Goal: Task Accomplishment & Management: Complete application form

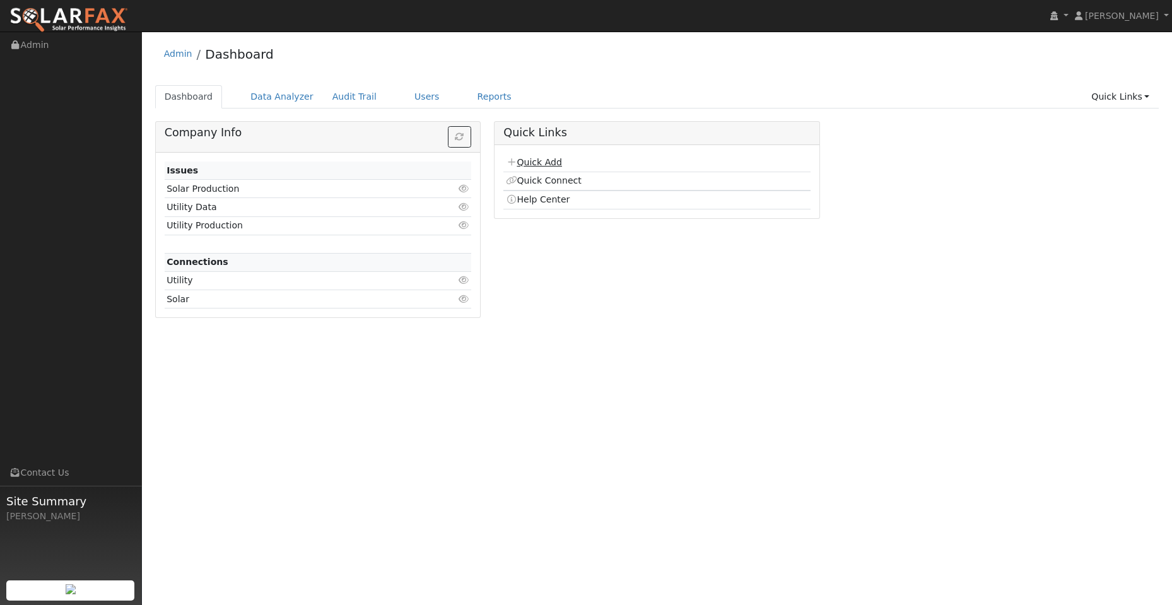
click at [550, 159] on link "Quick Add" at bounding box center [534, 162] width 56 height 10
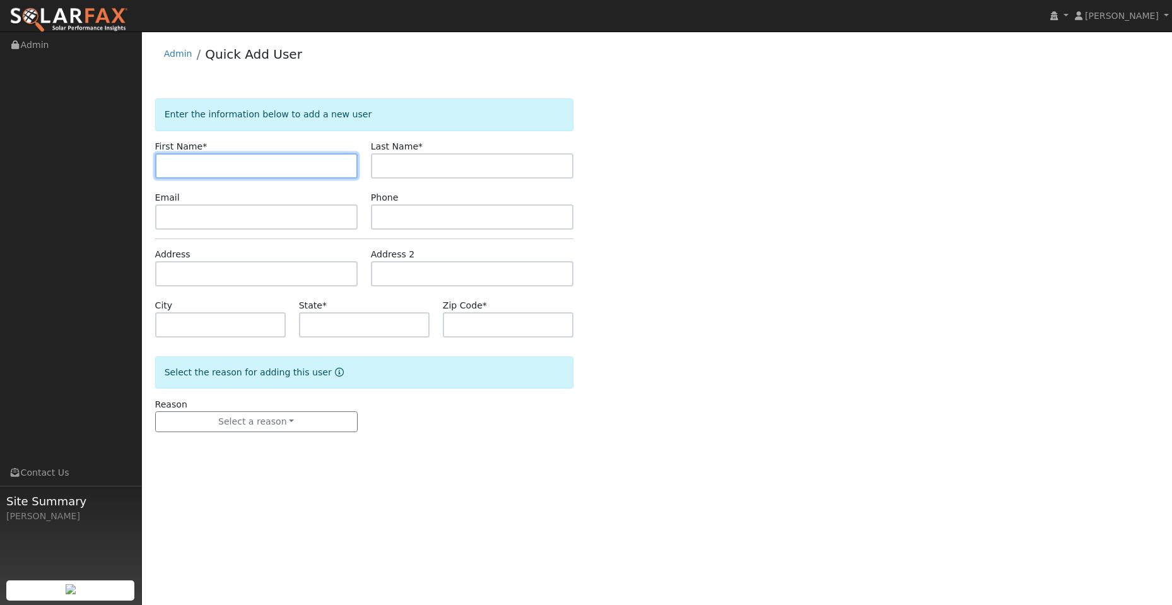
click at [207, 157] on input "text" at bounding box center [256, 165] width 203 height 25
paste input "[PERSON_NAME]"
click at [165, 169] on input "[PERSON_NAME]" at bounding box center [256, 165] width 203 height 25
click at [166, 169] on input "[PERSON_NAME]" at bounding box center [256, 165] width 203 height 25
type input "[PERSON_NAME]"
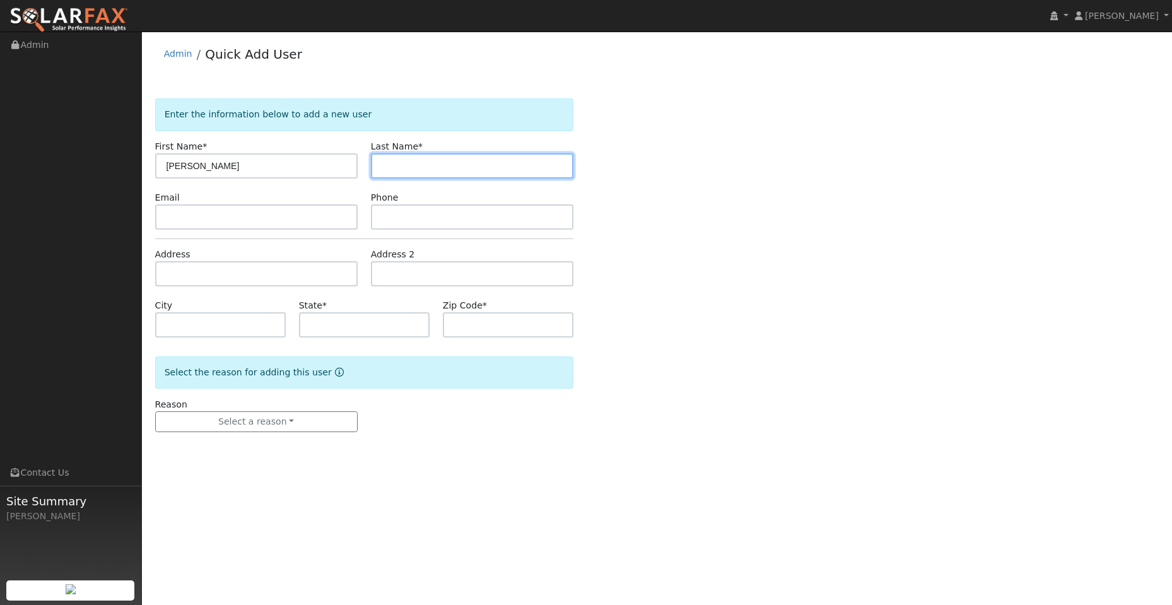
click at [437, 162] on input "text" at bounding box center [472, 165] width 203 height 25
click at [412, 170] on input "text" at bounding box center [472, 165] width 203 height 25
paste input "[PERSON_NAME]"
click at [385, 167] on input "[PERSON_NAME]" at bounding box center [472, 165] width 203 height 25
type input "[PERSON_NAME]"
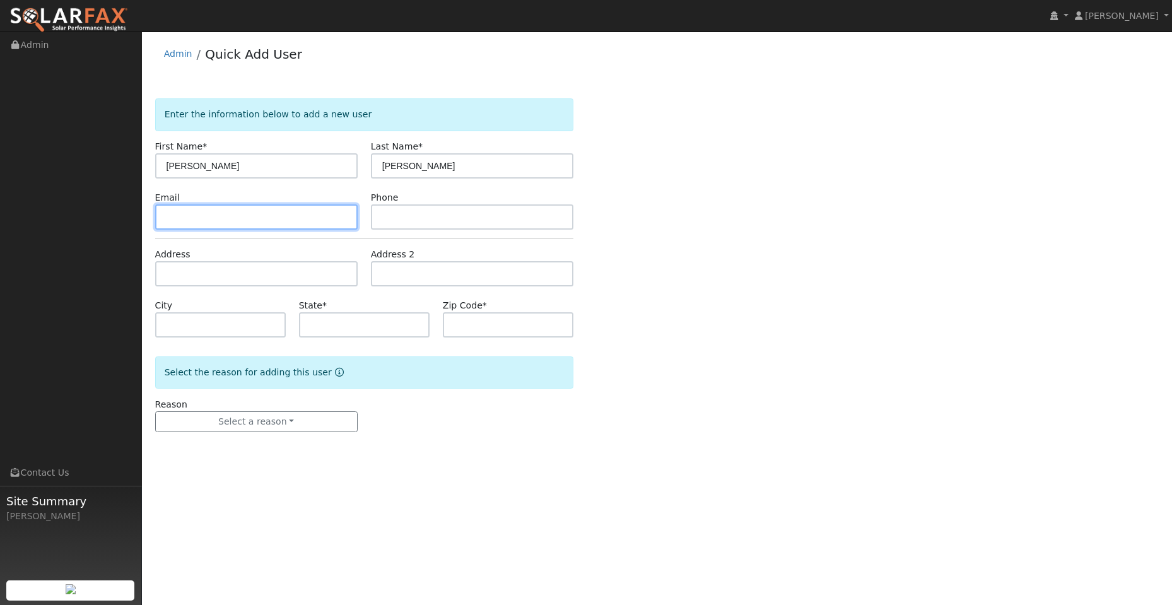
click at [266, 217] on input "text" at bounding box center [256, 216] width 203 height 25
click at [198, 216] on input "text" at bounding box center [256, 216] width 203 height 25
paste input "[EMAIL_ADDRESS][DOMAIN_NAME]"
drag, startPoint x: 168, startPoint y: 216, endPoint x: 172, endPoint y: 221, distance: 6.7
click at [168, 216] on input "[EMAIL_ADDRESS][DOMAIN_NAME]" at bounding box center [256, 216] width 203 height 25
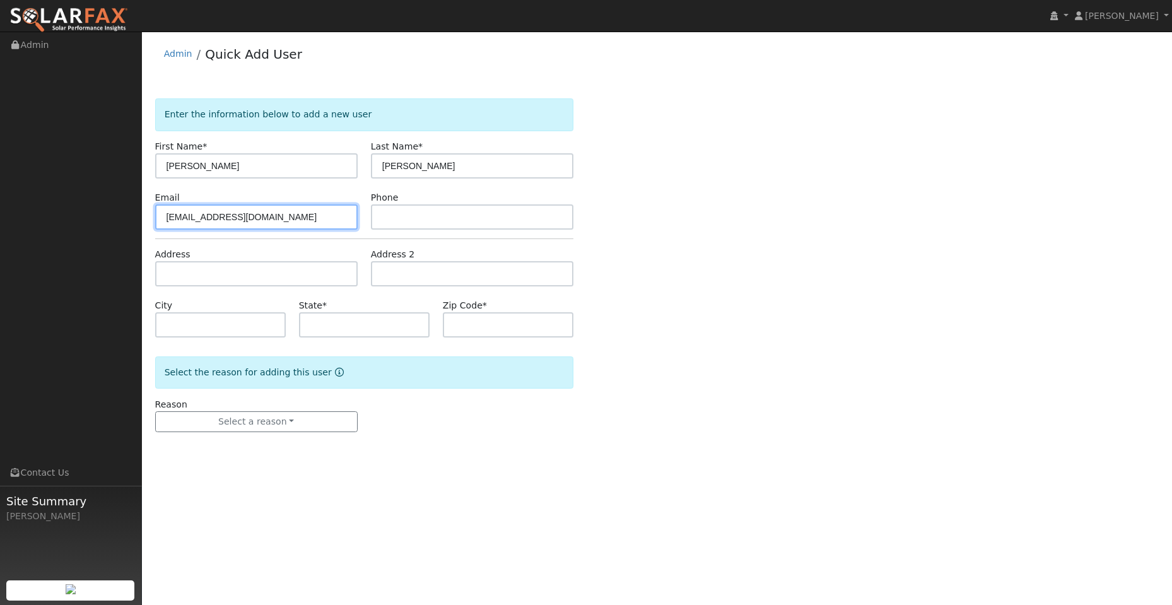
type input "[EMAIL_ADDRESS][DOMAIN_NAME]"
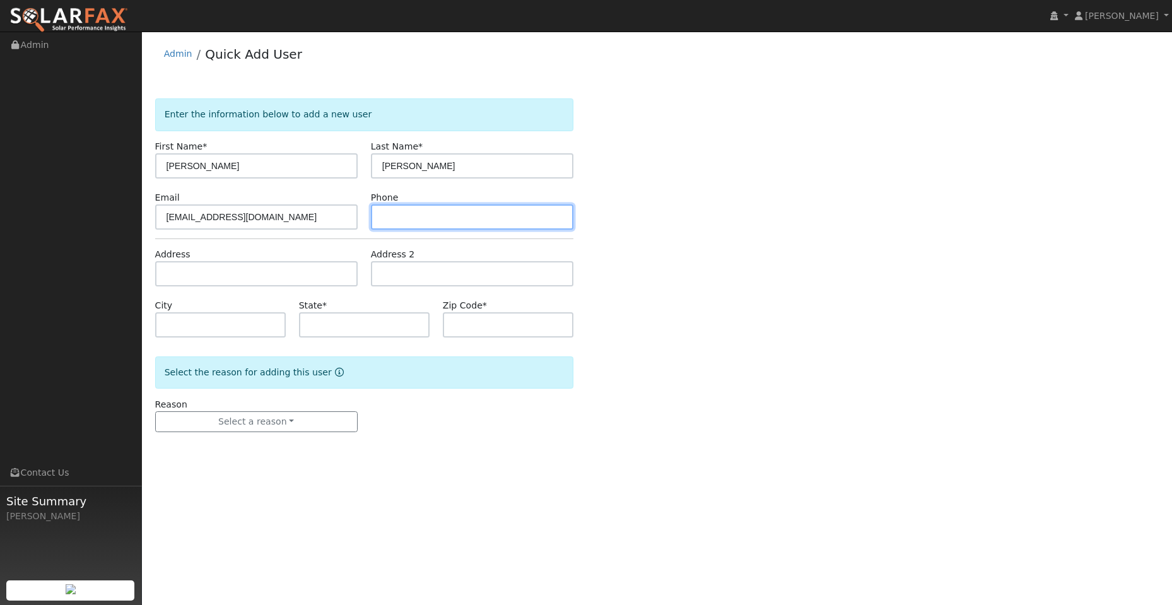
click at [427, 214] on input "text" at bounding box center [472, 216] width 203 height 25
click at [382, 214] on input "text" at bounding box center [472, 216] width 203 height 25
paste input "[PHONE_NUMBER]"
click at [384, 215] on input "[PHONE_NUMBER]" at bounding box center [472, 216] width 203 height 25
click at [386, 214] on input "[PHONE_NUMBER]" at bounding box center [472, 216] width 203 height 25
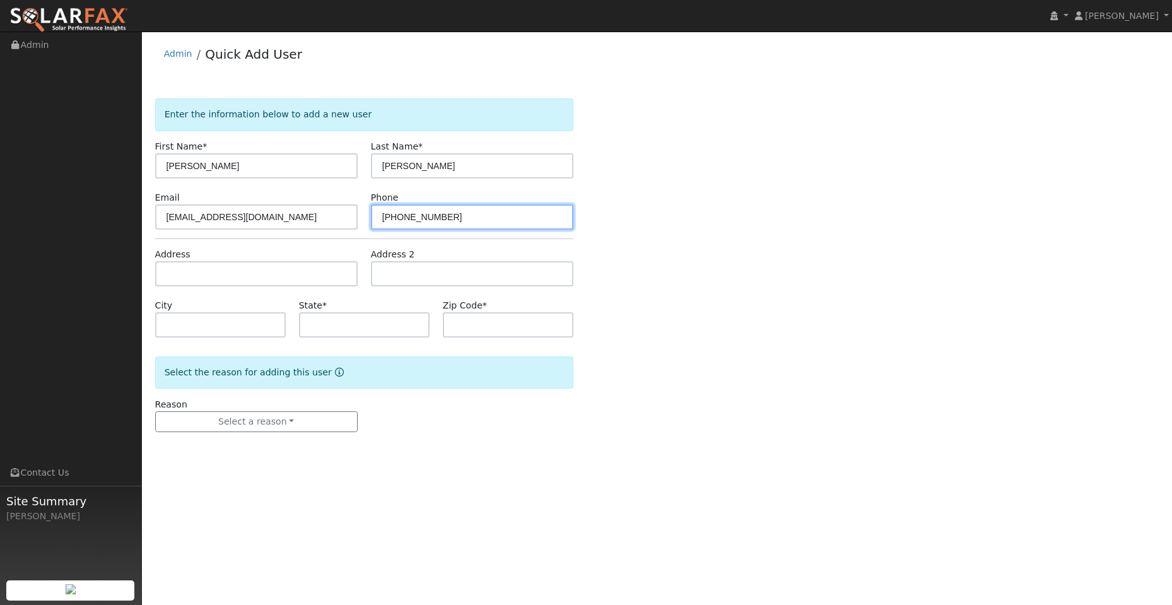
click at [385, 220] on input "[PHONE_NUMBER]" at bounding box center [472, 216] width 203 height 25
type input "[PHONE_NUMBER]"
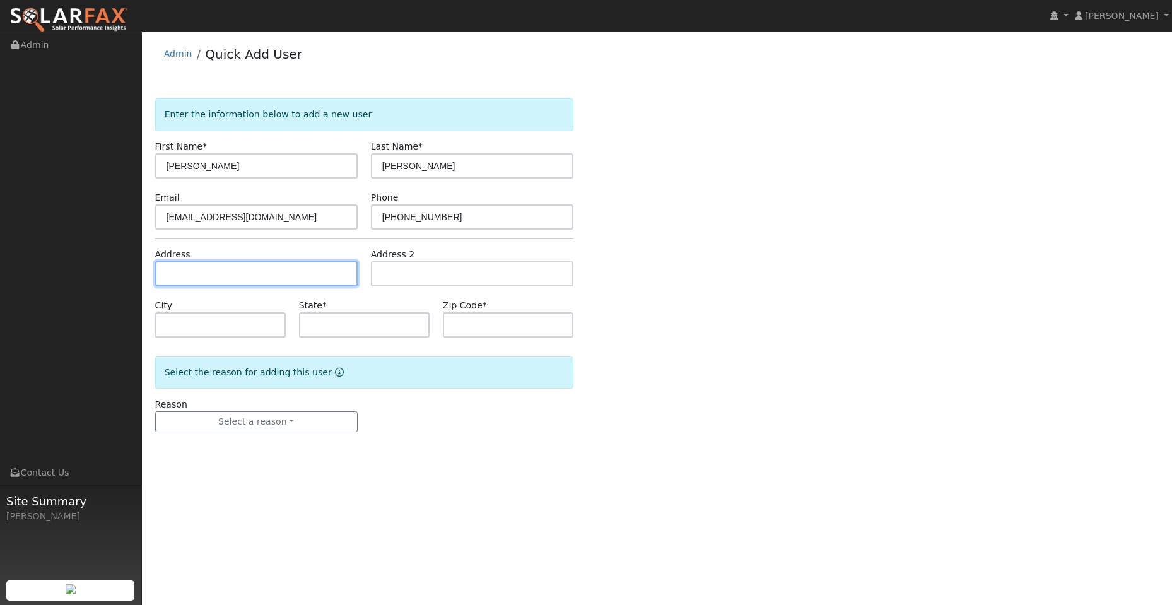
click at [294, 262] on input "text" at bounding box center [256, 273] width 203 height 25
click at [184, 275] on input "text" at bounding box center [256, 273] width 203 height 25
paste input "[STREET_ADDRESS]"
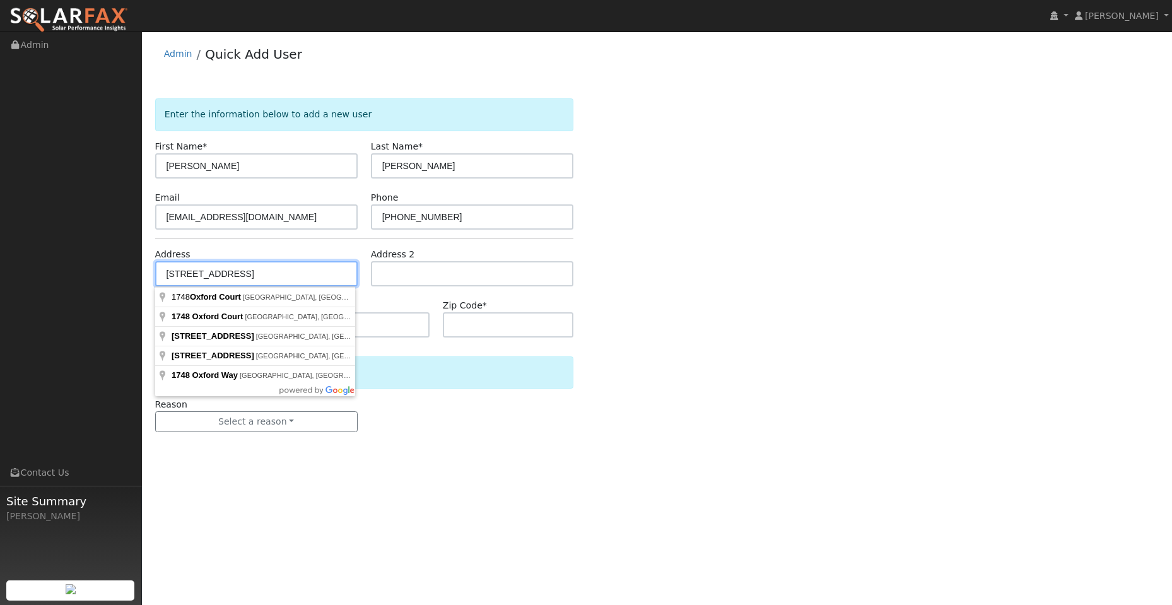
type input "Oxford Court"
type input "[GEOGRAPHIC_DATA]"
type input "CA"
type input "95687"
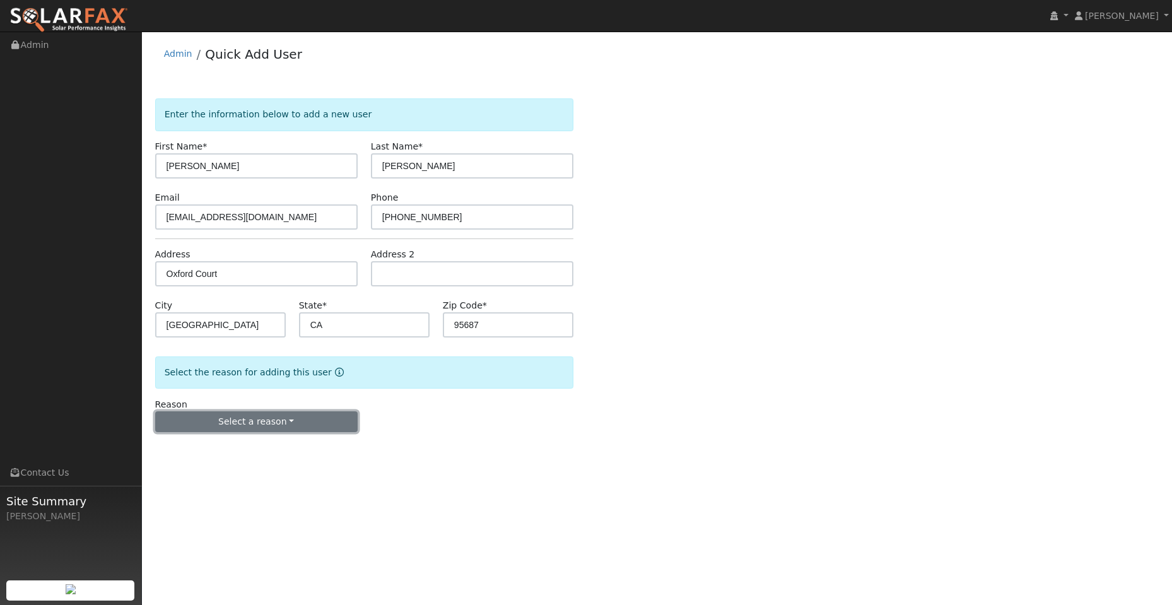
click at [266, 422] on button "Select a reason" at bounding box center [256, 421] width 203 height 21
click at [234, 451] on link "New lead" at bounding box center [225, 448] width 139 height 18
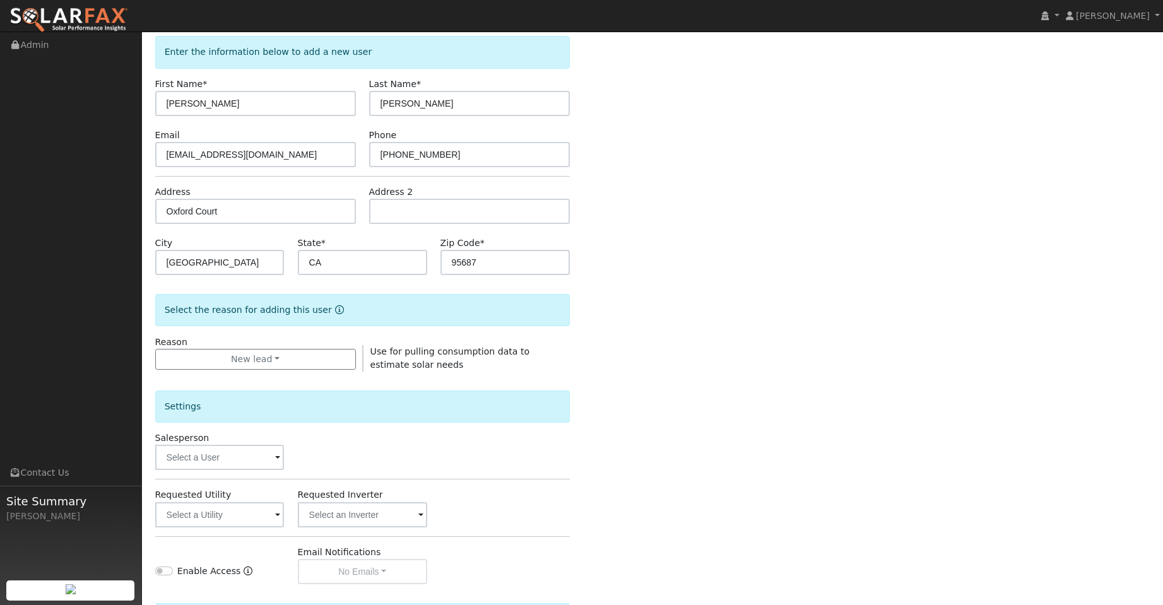
scroll to position [189, 0]
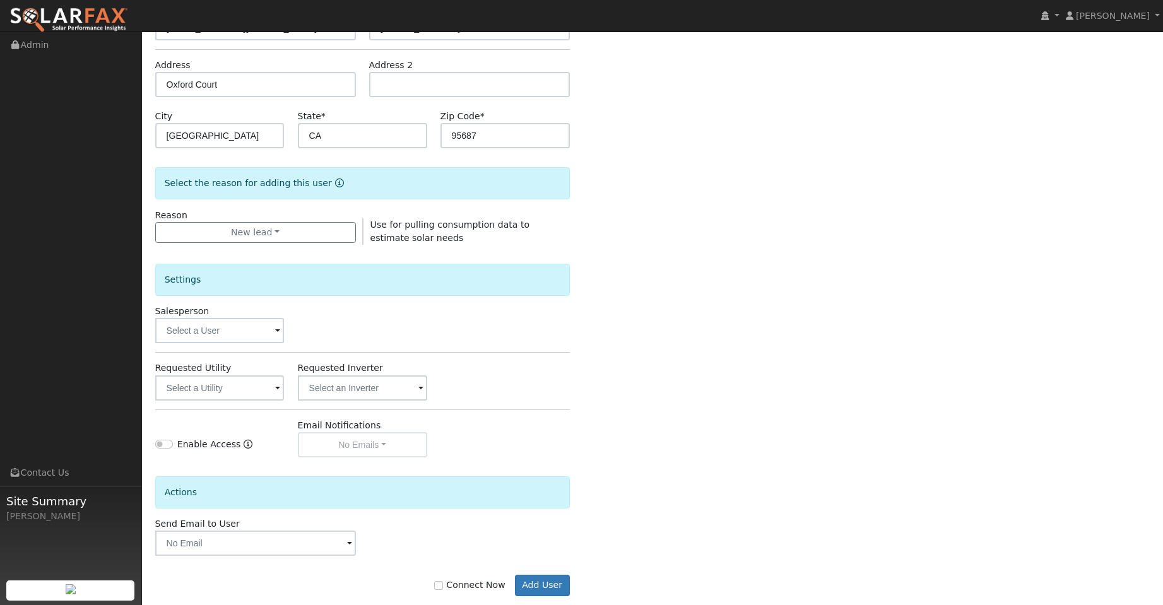
click at [253, 314] on div "Salesperson" at bounding box center [219, 324] width 143 height 38
click at [256, 333] on input "text" at bounding box center [219, 330] width 129 height 25
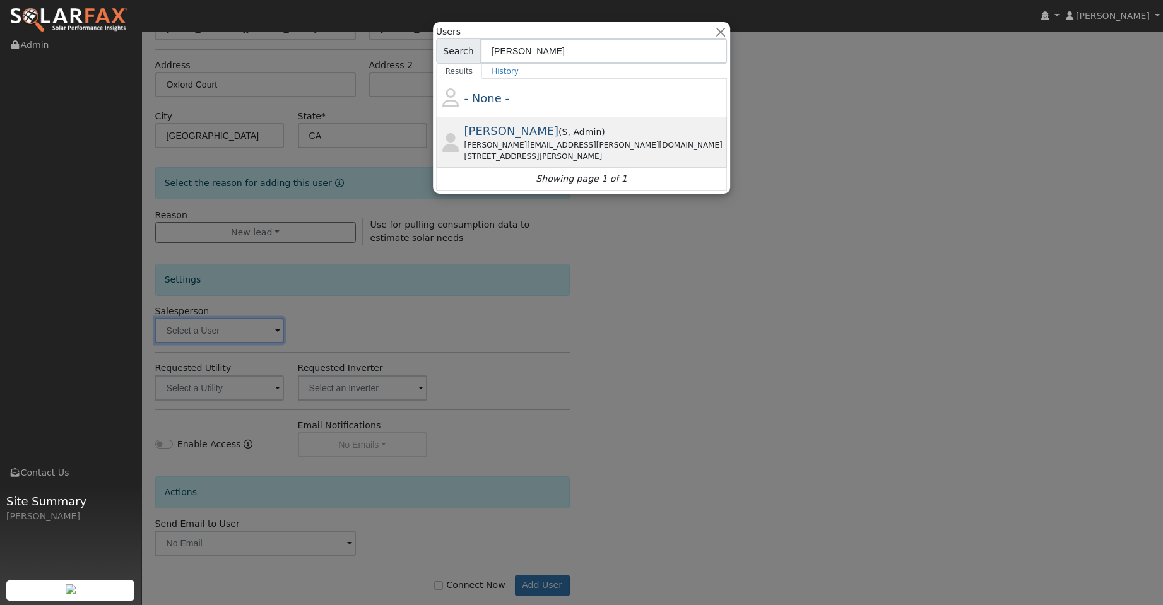
type input "[PERSON_NAME]"
click at [557, 139] on div "[PERSON_NAME] ( S , Admin ) [PERSON_NAME][EMAIL_ADDRESS][PERSON_NAME][DOMAIN_NA…" at bounding box center [594, 142] width 261 height 40
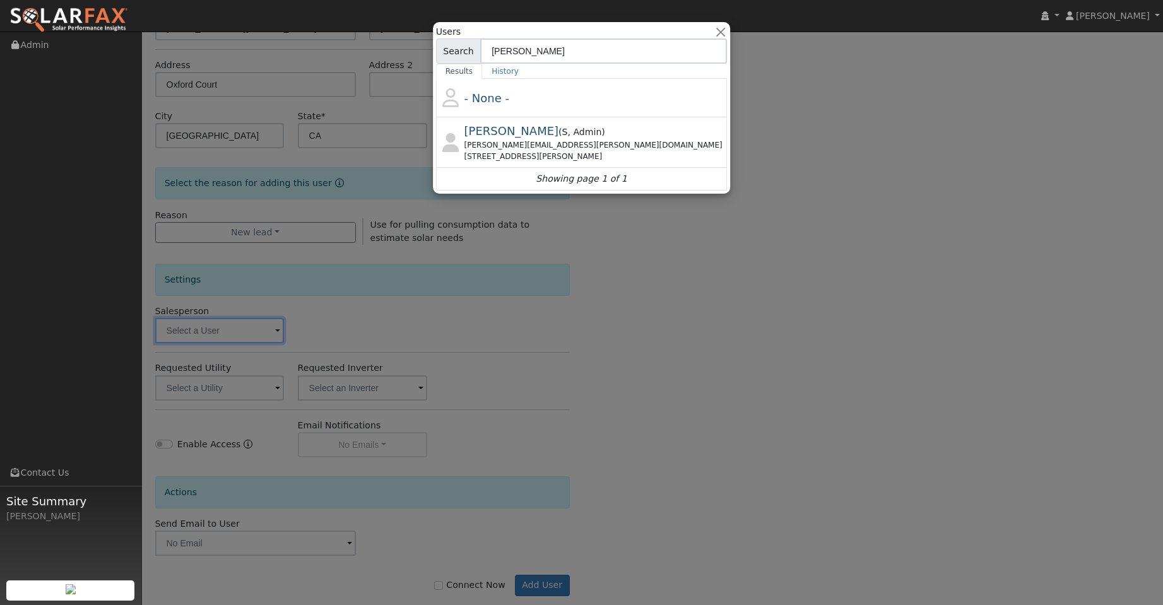
type input "[PERSON_NAME]"
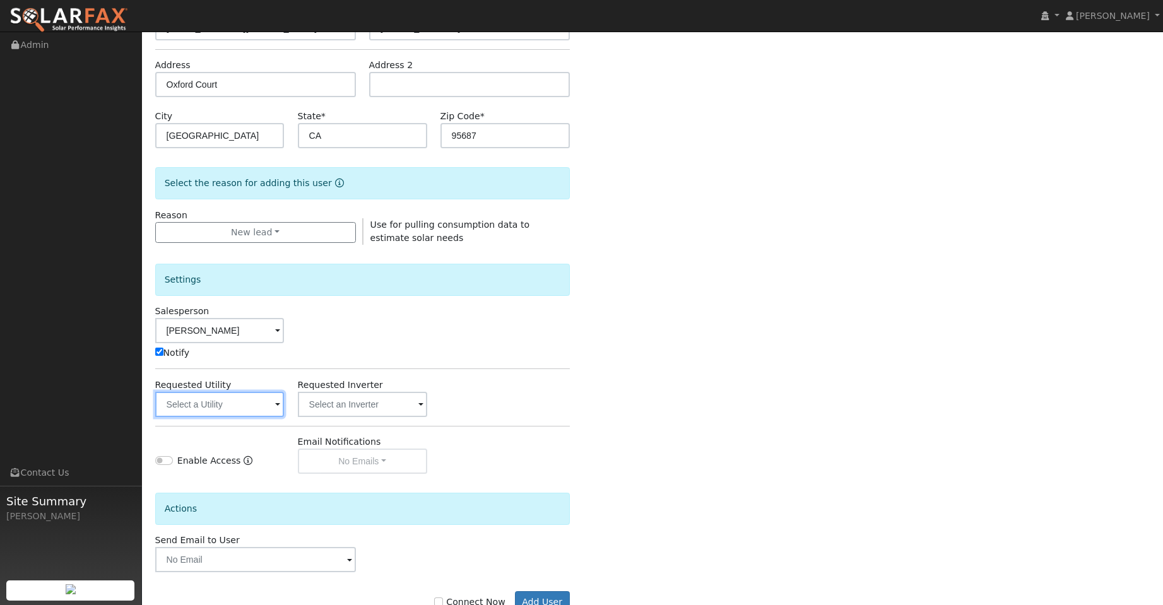
click at [259, 399] on input "text" at bounding box center [219, 404] width 129 height 25
click at [262, 408] on input "text" at bounding box center [219, 404] width 129 height 25
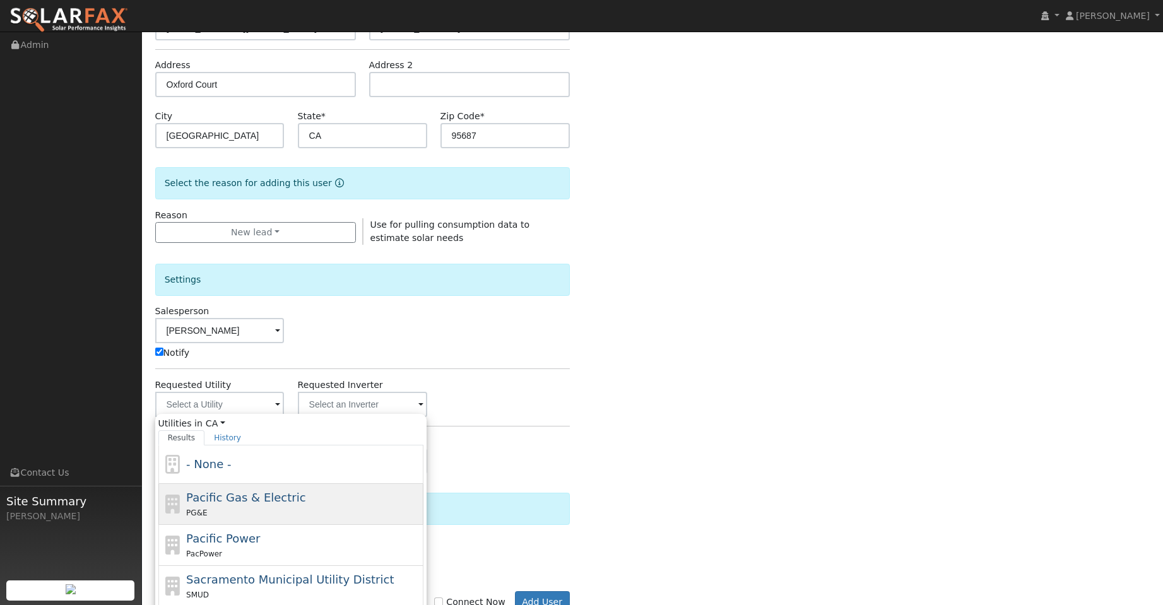
click at [292, 489] on div "Pacific Gas & Electric PG&E" at bounding box center [303, 504] width 234 height 30
type input "Pacific Gas & Electric"
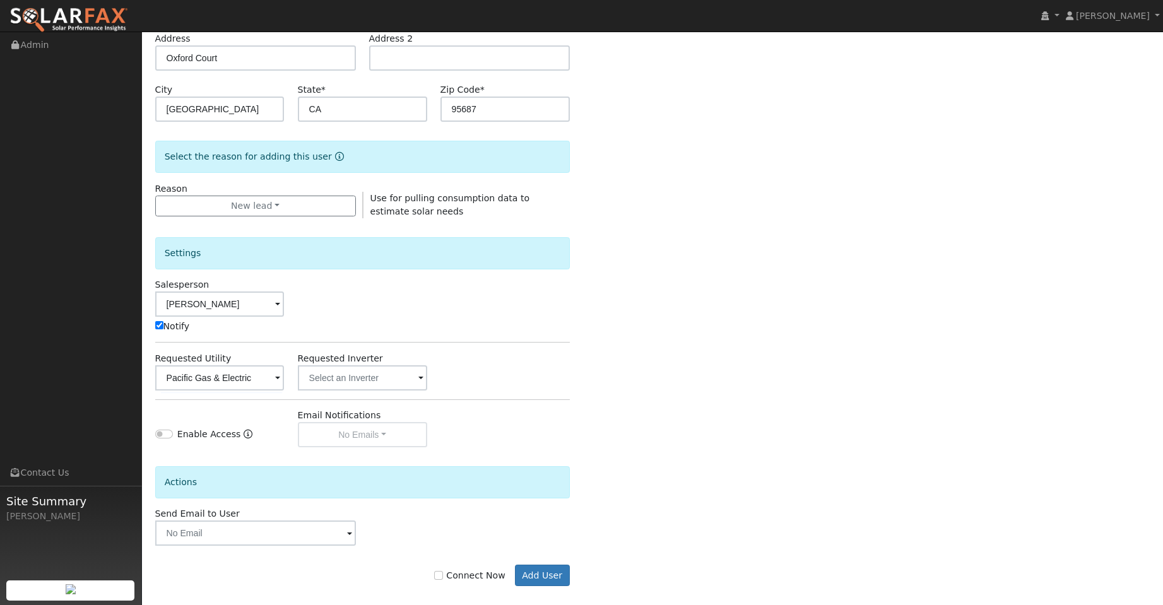
scroll to position [228, 0]
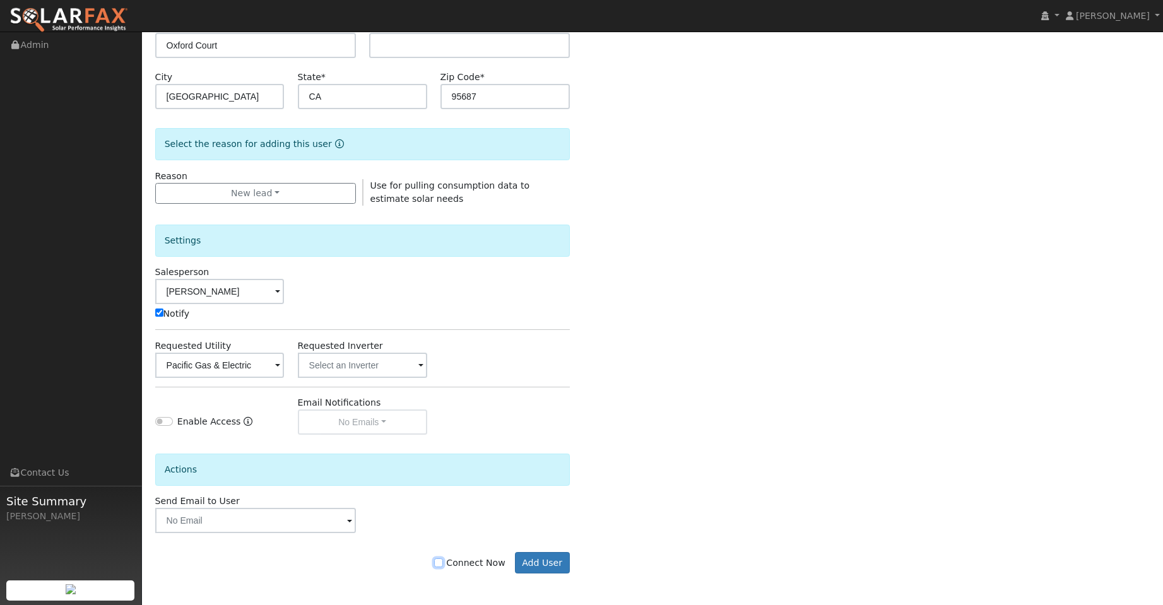
click at [443, 565] on input "Connect Now" at bounding box center [438, 562] width 9 height 9
checkbox input "true"
click at [525, 565] on button "Add User" at bounding box center [542, 562] width 55 height 21
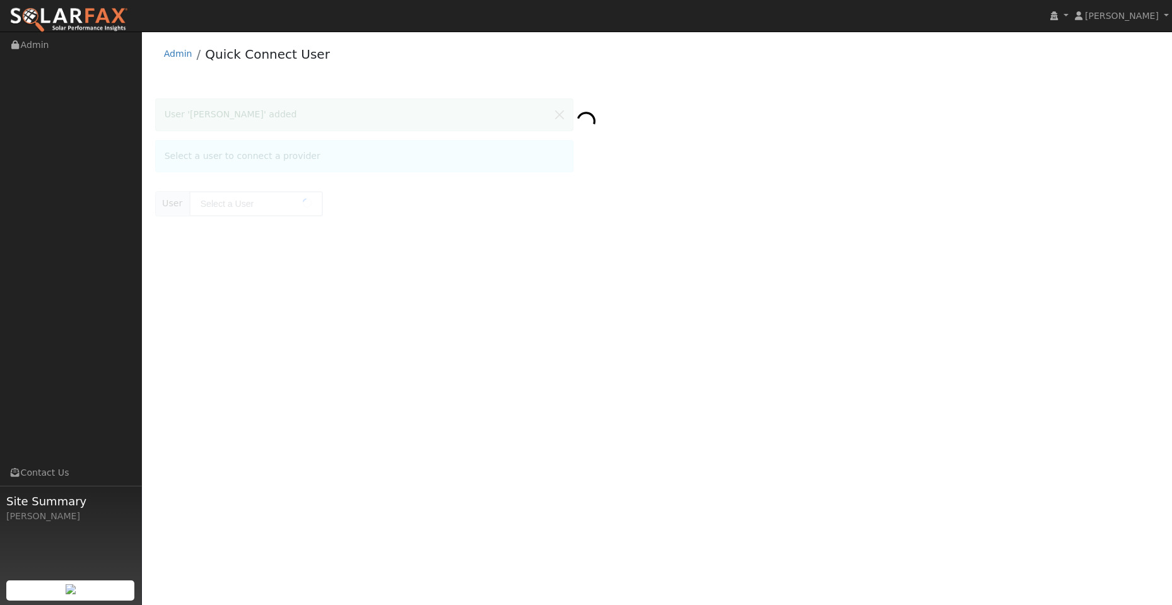
type input "Antonio Rosario Robledo"
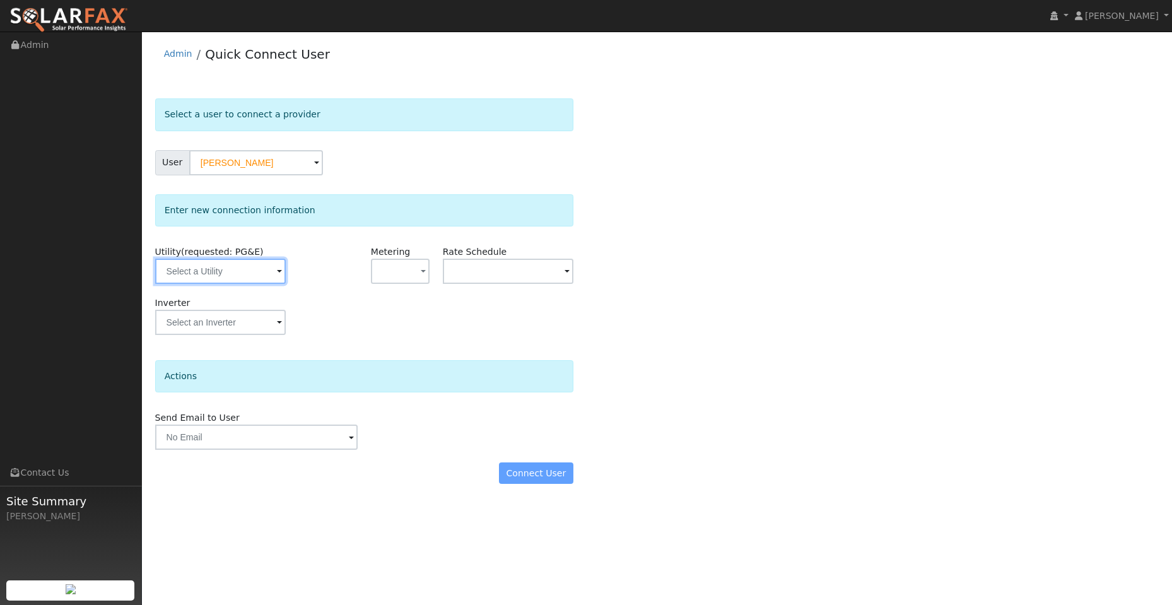
click at [222, 278] on input "text" at bounding box center [220, 271] width 131 height 25
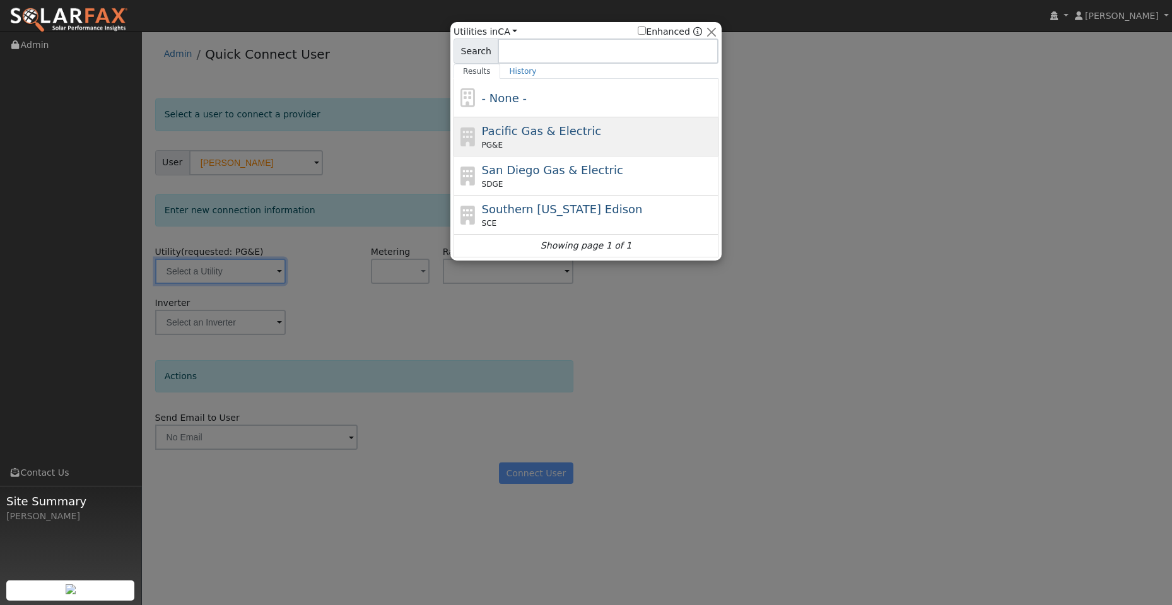
click at [529, 124] on span "Pacific Gas & Electric" at bounding box center [541, 130] width 119 height 13
type input "PG&E"
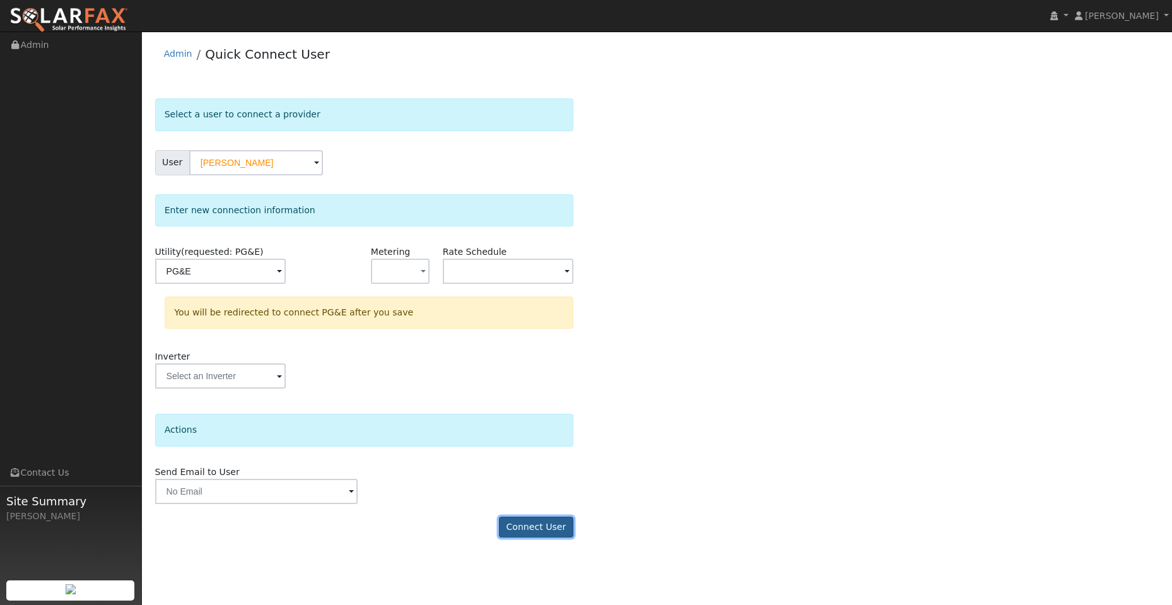
click at [540, 532] on button "Connect User" at bounding box center [536, 527] width 74 height 21
